Goal: Navigation & Orientation: Go to known website

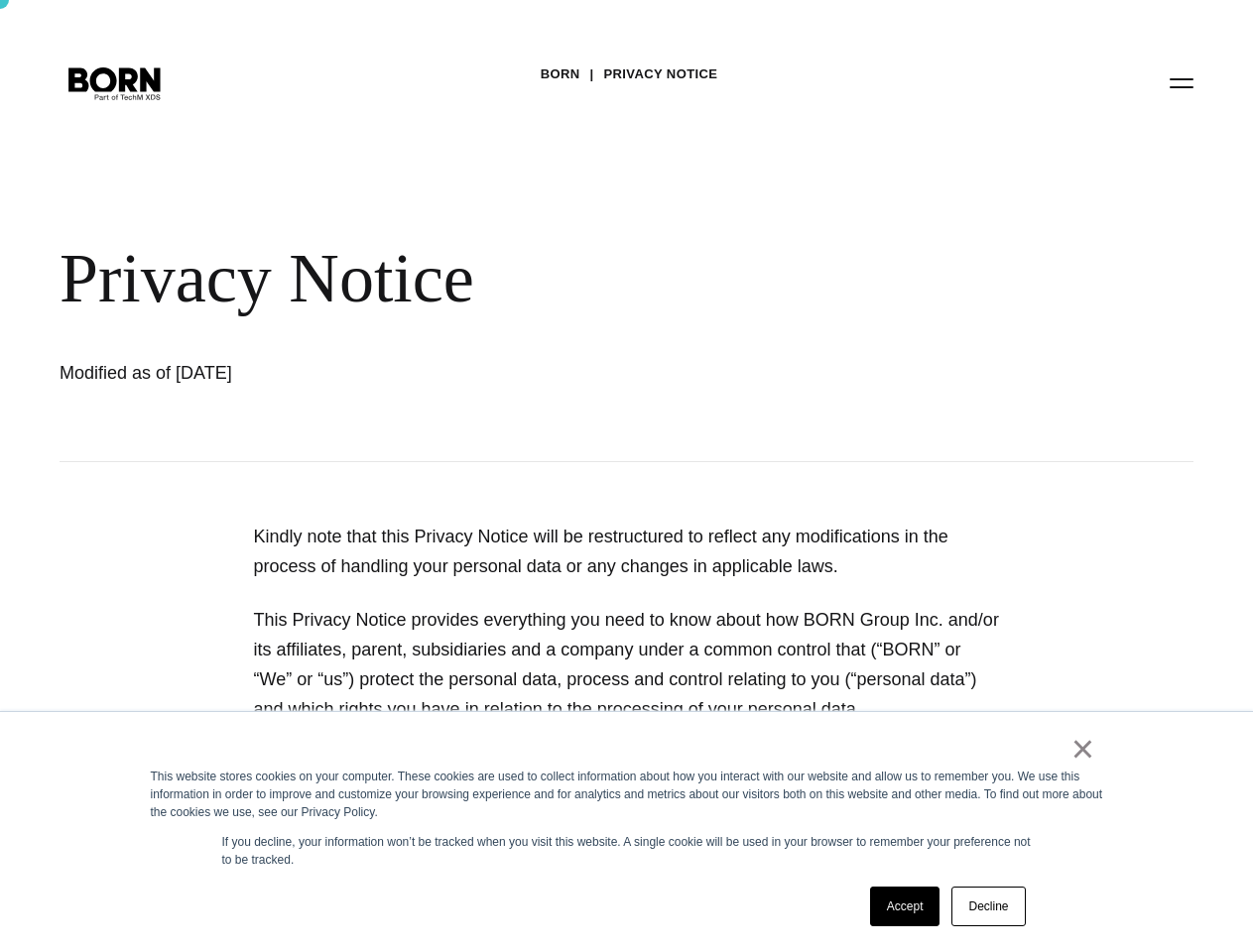
click at [626, 462] on div "BORN Privacy Notice Privacy Notice Modified as of January 01, 2020" at bounding box center [626, 231] width 1253 height 462
click at [1162, 102] on button "Primary Menu" at bounding box center [1182, 82] width 48 height 42
